Goal: Task Accomplishment & Management: Complete application form

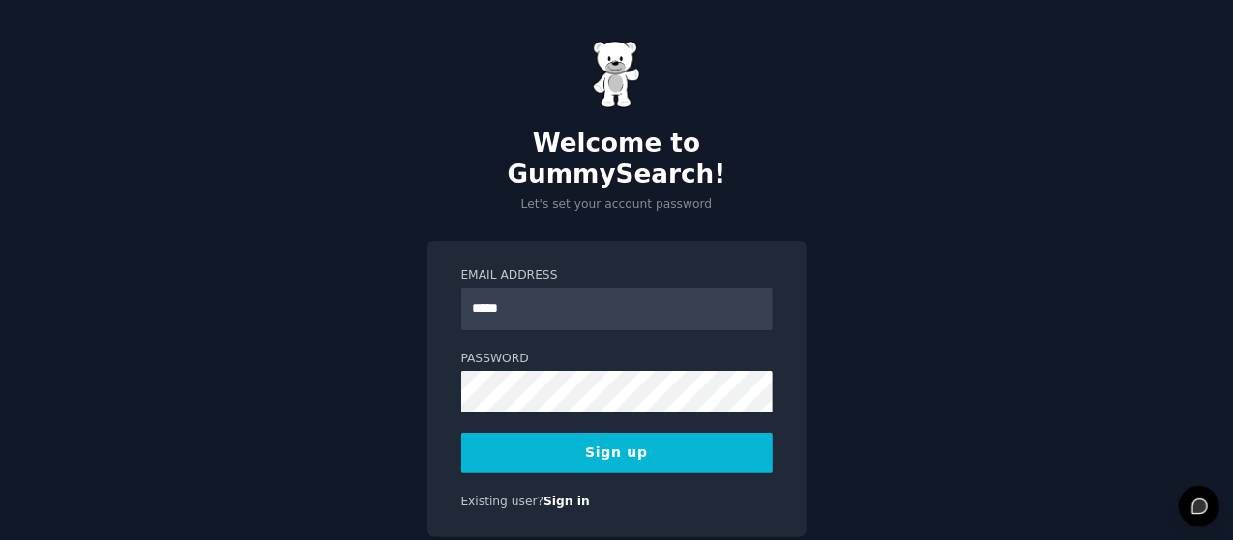
type input "**********"
click at [618, 433] on button "Sign up" at bounding box center [616, 453] width 311 height 41
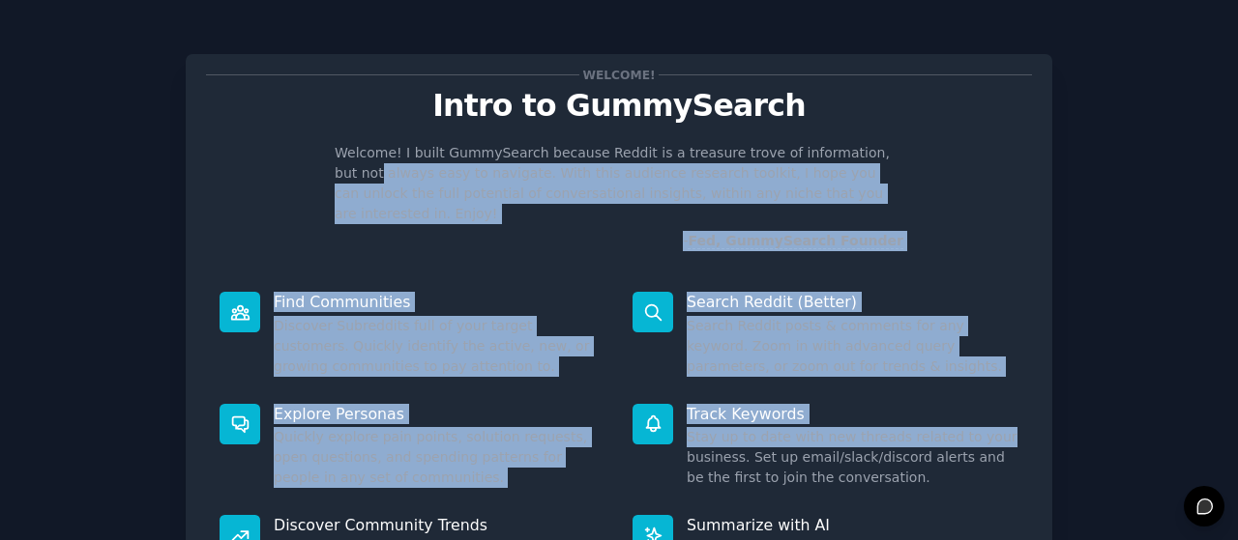
drag, startPoint x: 1229, startPoint y: 154, endPoint x: 1229, endPoint y: 414, distance: 260.1
click at [1229, 414] on div "Welcome! Intro to GummySearch Welcome! I built GummySearch because Reddit is a …" at bounding box center [619, 399] width 1238 height 798
click at [1164, 394] on div "Welcome! Intro to GummySearch Welcome! I built GummySearch because Reddit is a …" at bounding box center [618, 399] width 1183 height 744
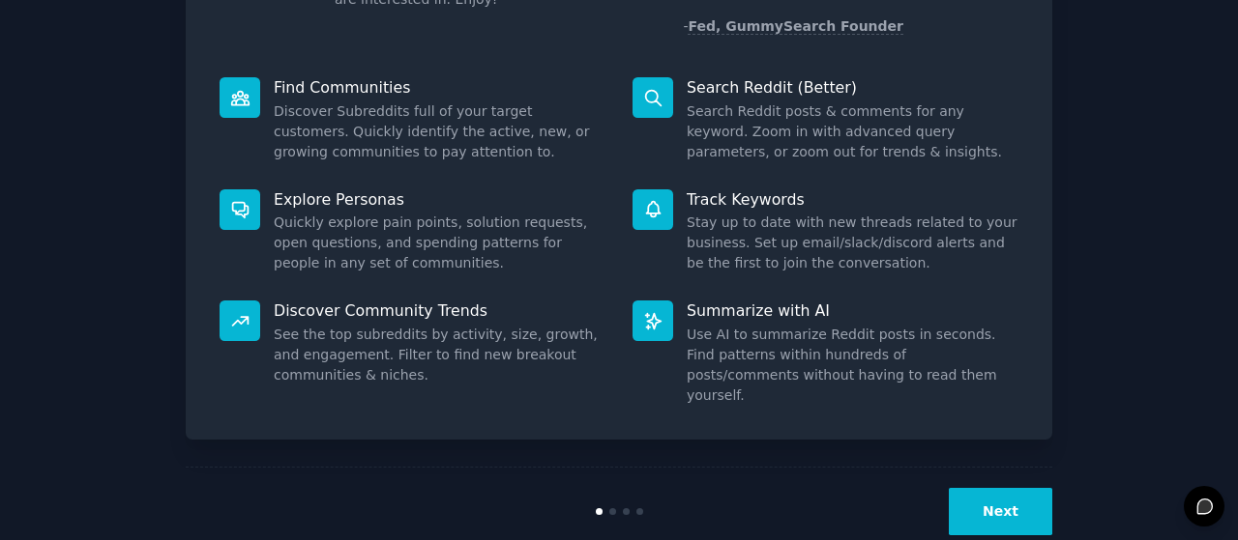
click at [1014, 488] on button "Next" at bounding box center [1000, 511] width 103 height 47
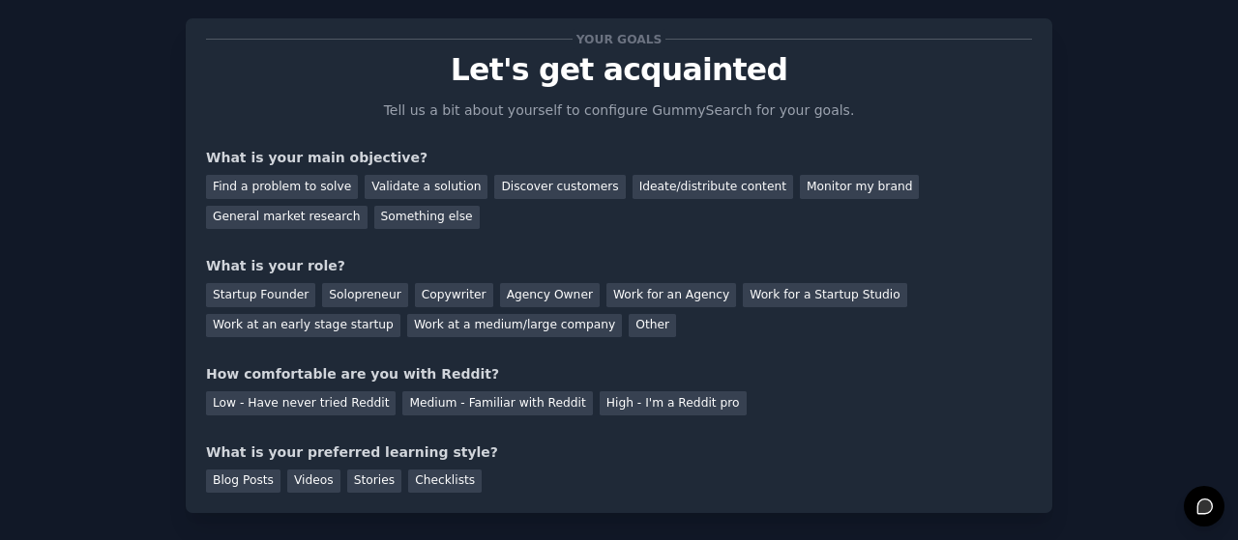
scroll to position [35, 0]
click at [285, 187] on div "Find a problem to solve" at bounding box center [282, 188] width 152 height 24
click at [357, 287] on div "Solopreneur" at bounding box center [364, 296] width 85 height 24
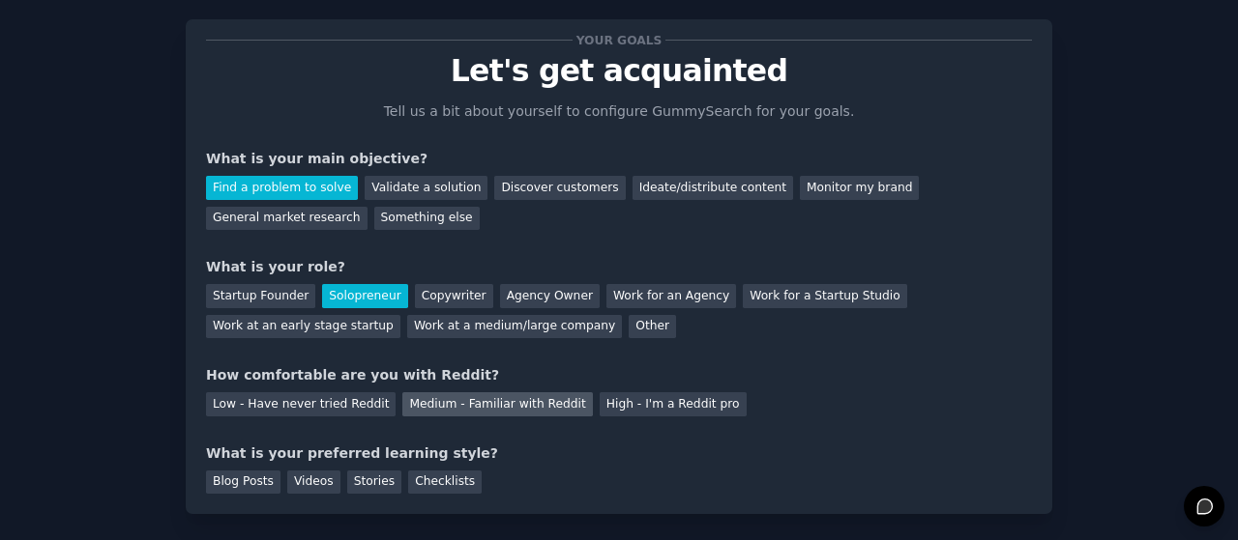
click at [499, 404] on div "Medium - Familiar with Reddit" at bounding box center [497, 405] width 190 height 24
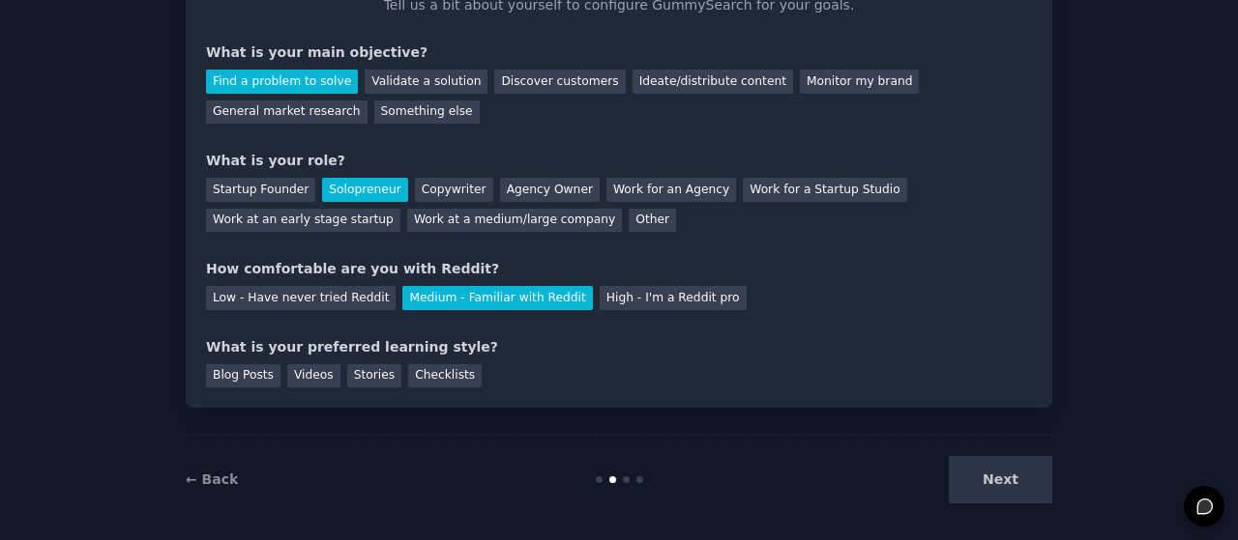
scroll to position [151, 0]
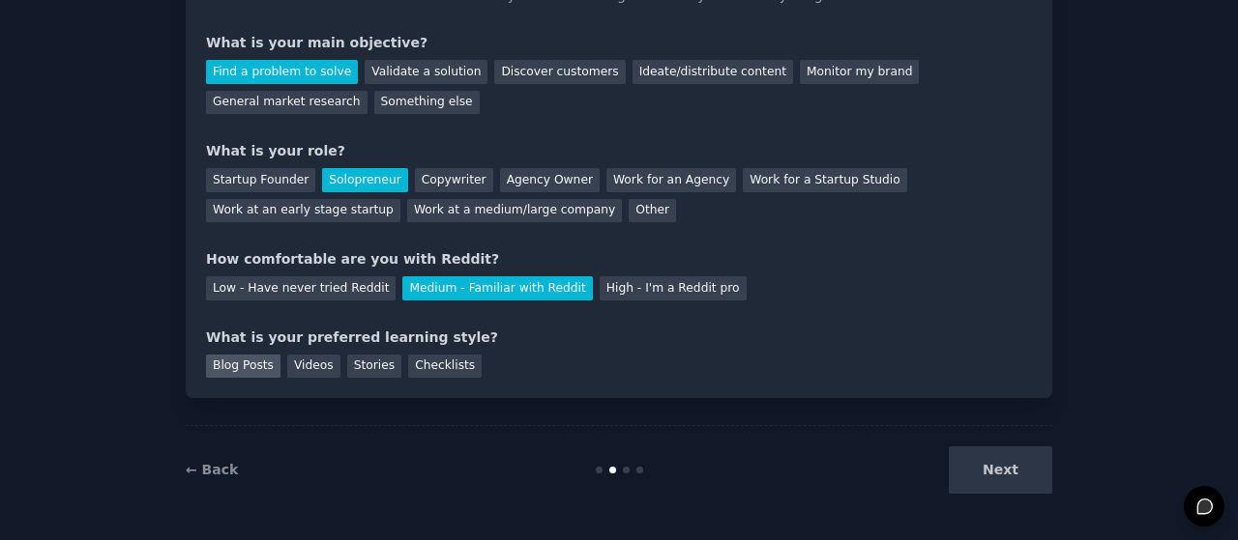
click at [242, 368] on div "Blog Posts" at bounding box center [243, 367] width 74 height 24
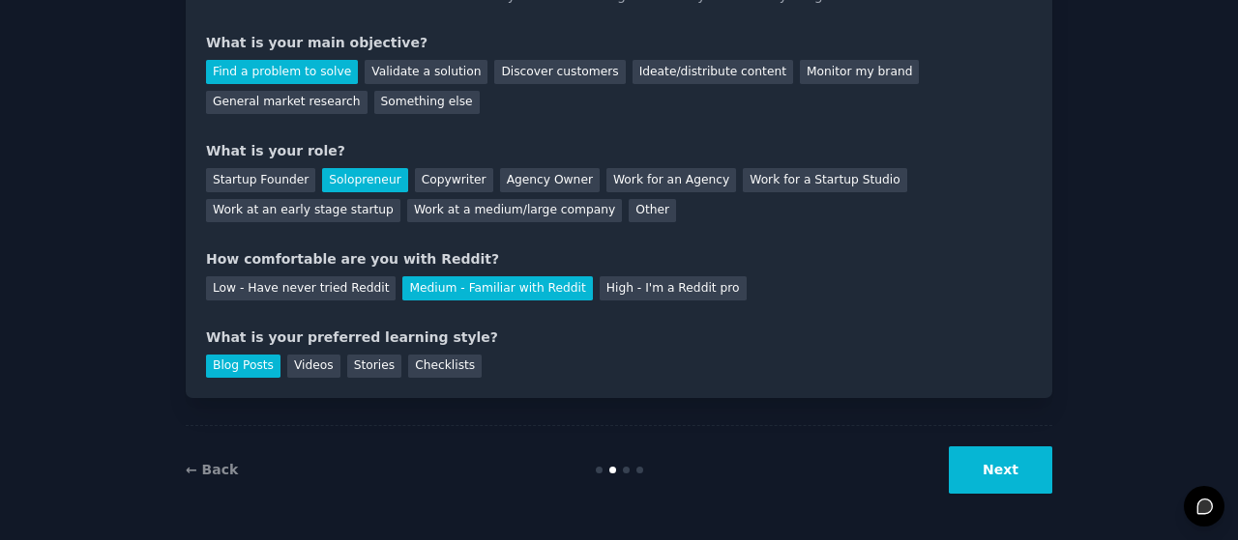
click at [1006, 477] on button "Next" at bounding box center [1000, 470] width 103 height 47
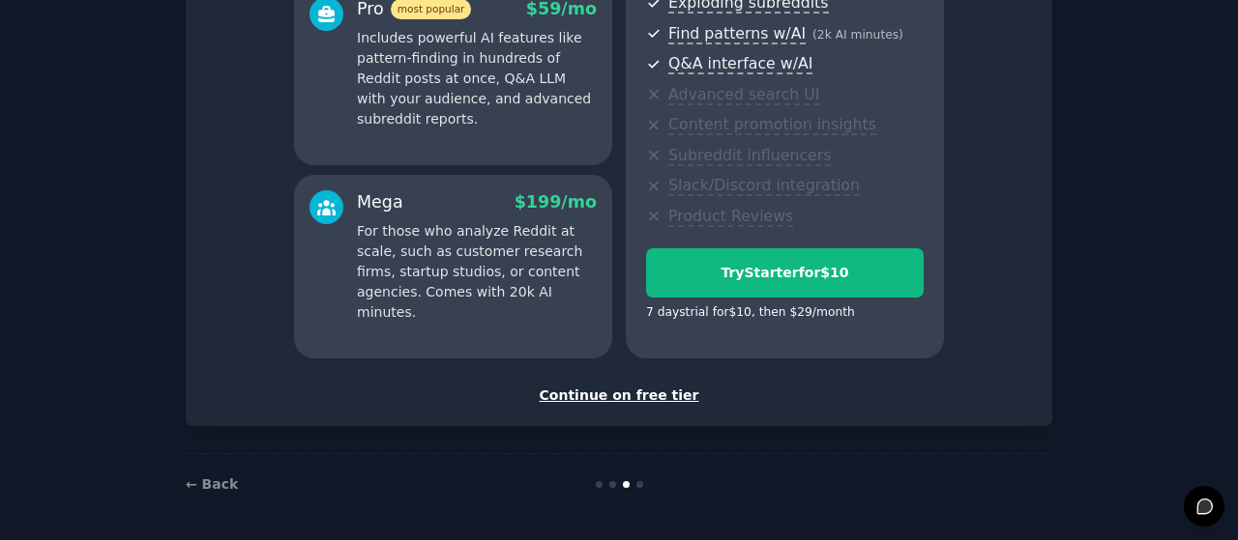
scroll to position [385, 0]
click at [588, 390] on div "Continue on free tier" at bounding box center [619, 396] width 826 height 20
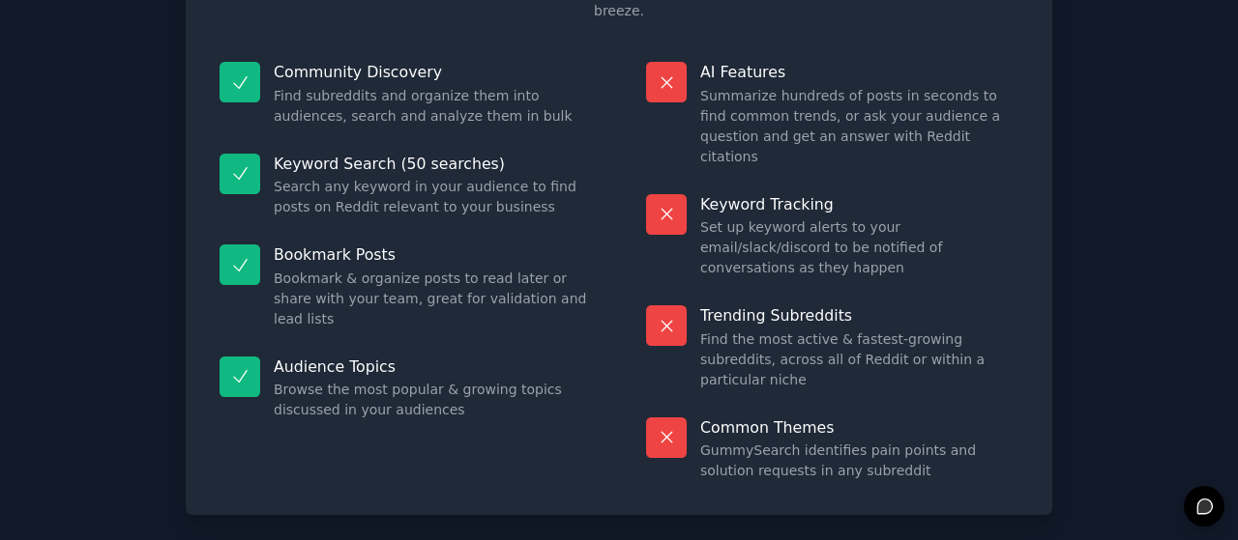
scroll to position [212, 0]
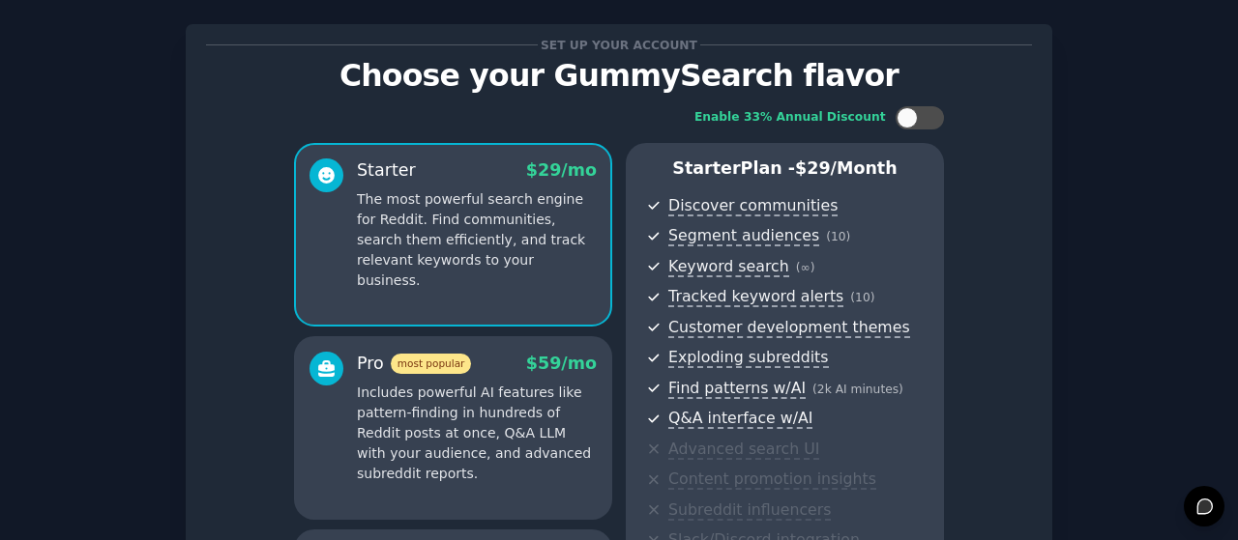
scroll to position [23, 0]
